Goal: Task Accomplishment & Management: Use online tool/utility

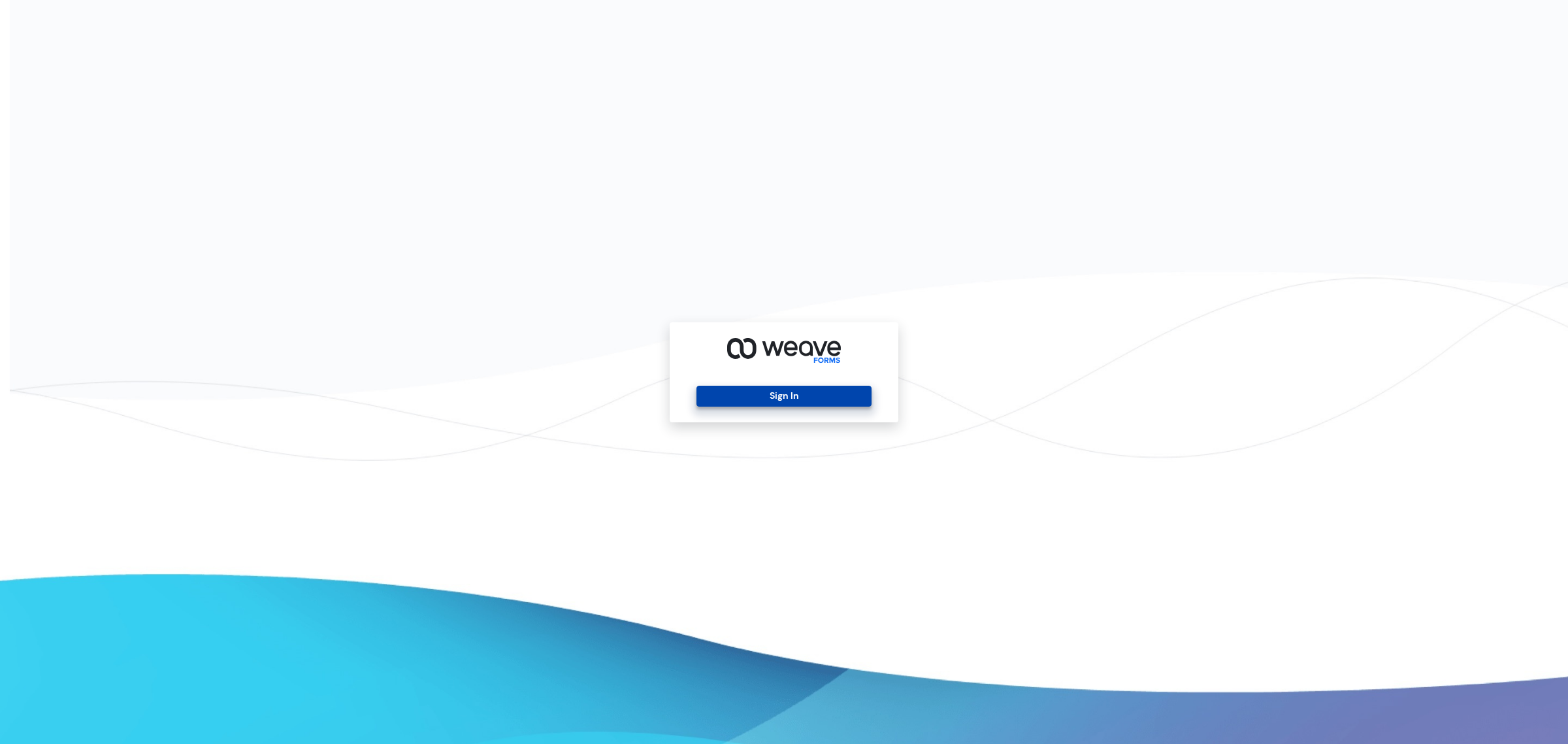
click at [794, 404] on button "Sign In" at bounding box center [784, 396] width 175 height 21
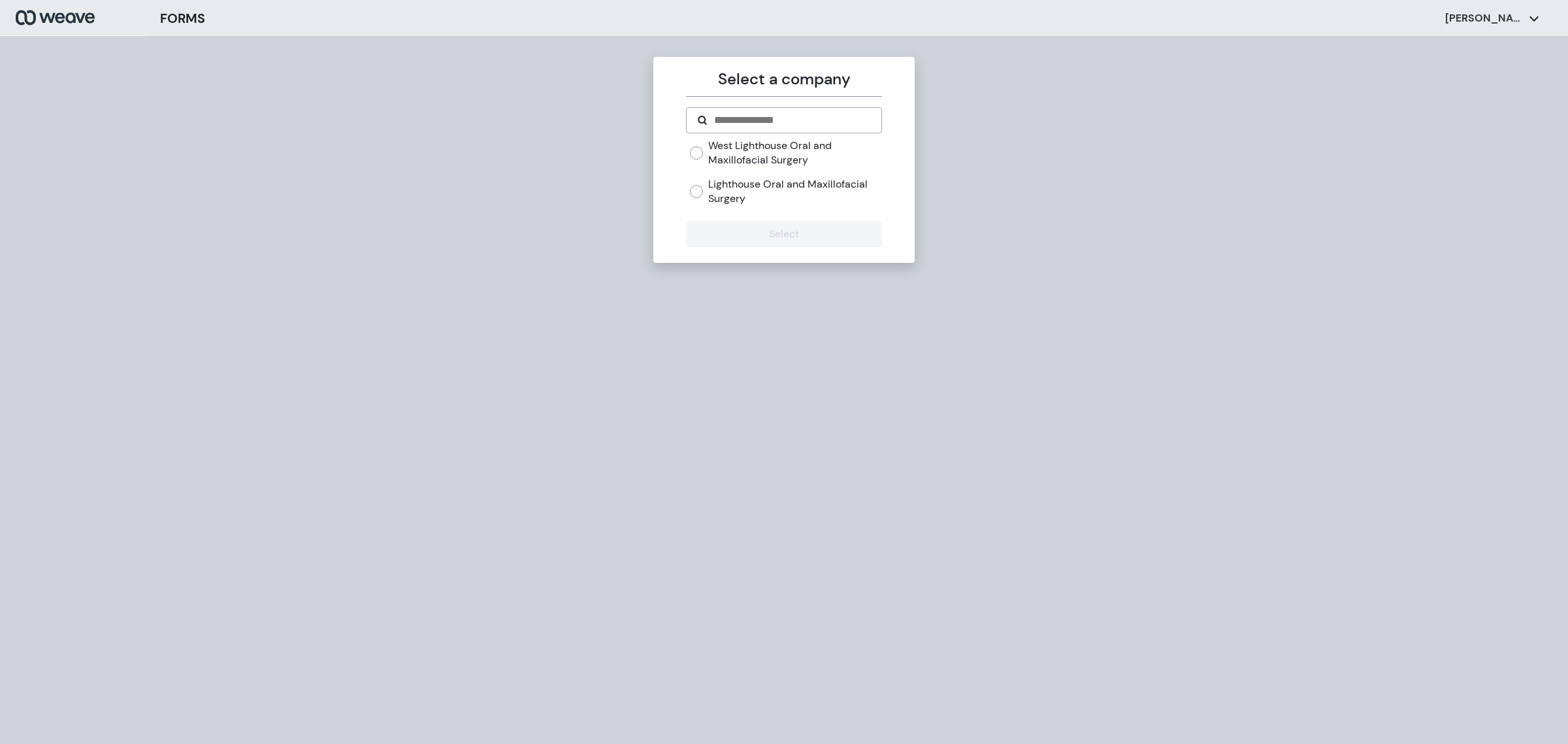
click at [725, 161] on label "West Lighthouse Oral and Maxillofacial Surgery" at bounding box center [794, 152] width 173 height 28
click at [706, 222] on button "Select" at bounding box center [784, 233] width 195 height 26
